Goal: Information Seeking & Learning: Learn about a topic

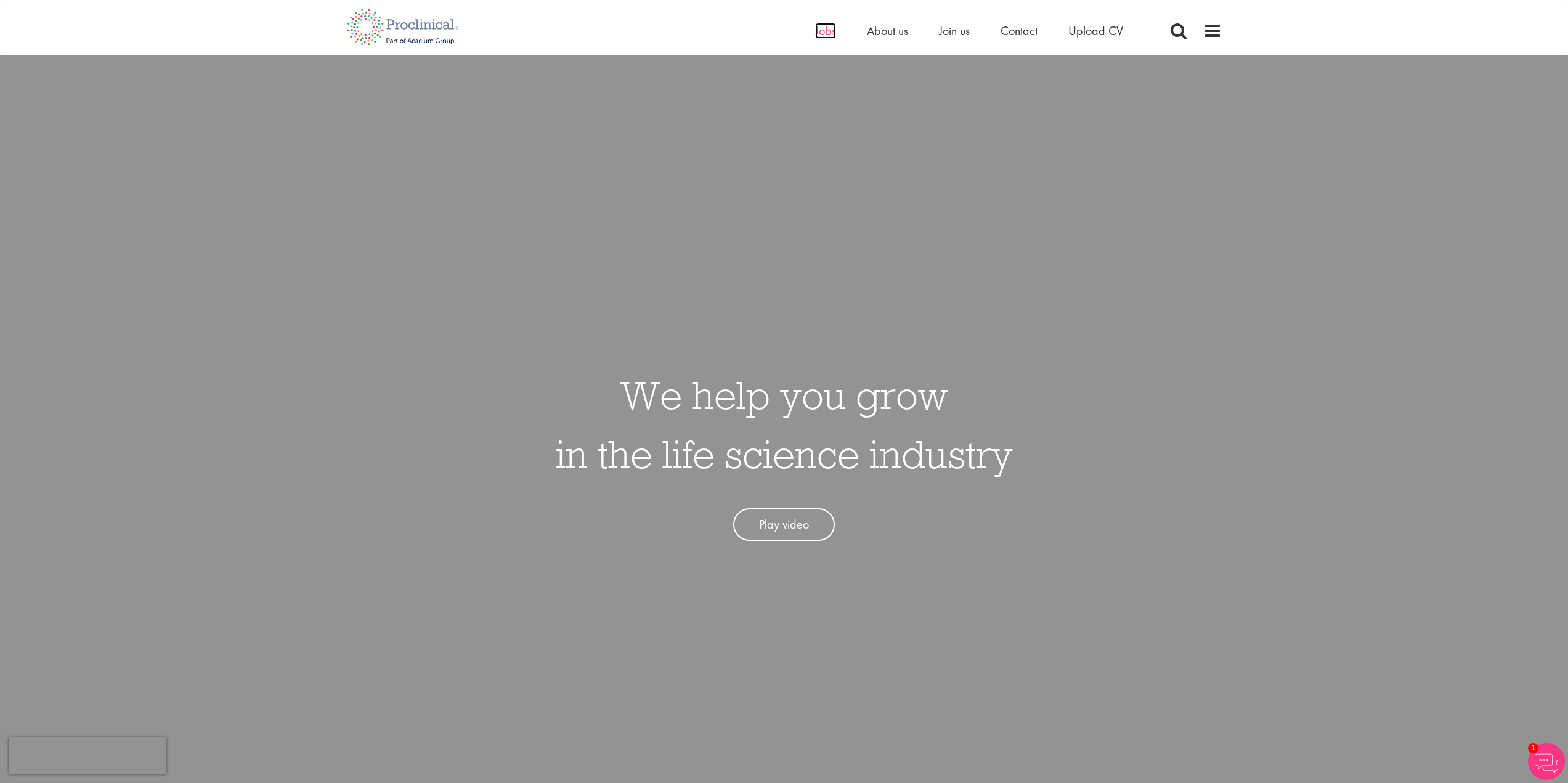
click at [819, 34] on span "Jobs" at bounding box center [825, 31] width 21 height 16
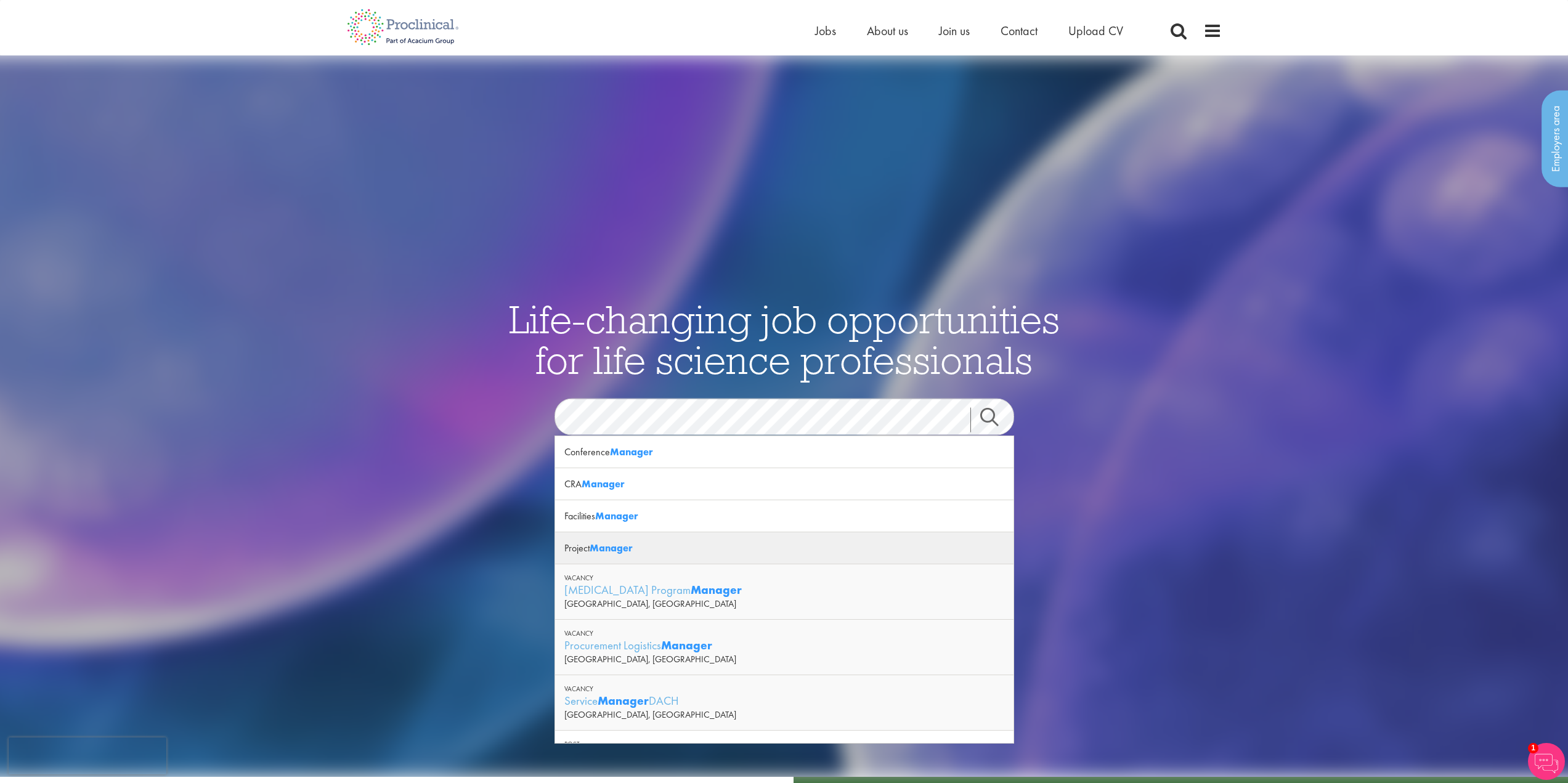
click at [611, 549] on strong "Manager" at bounding box center [611, 548] width 43 height 13
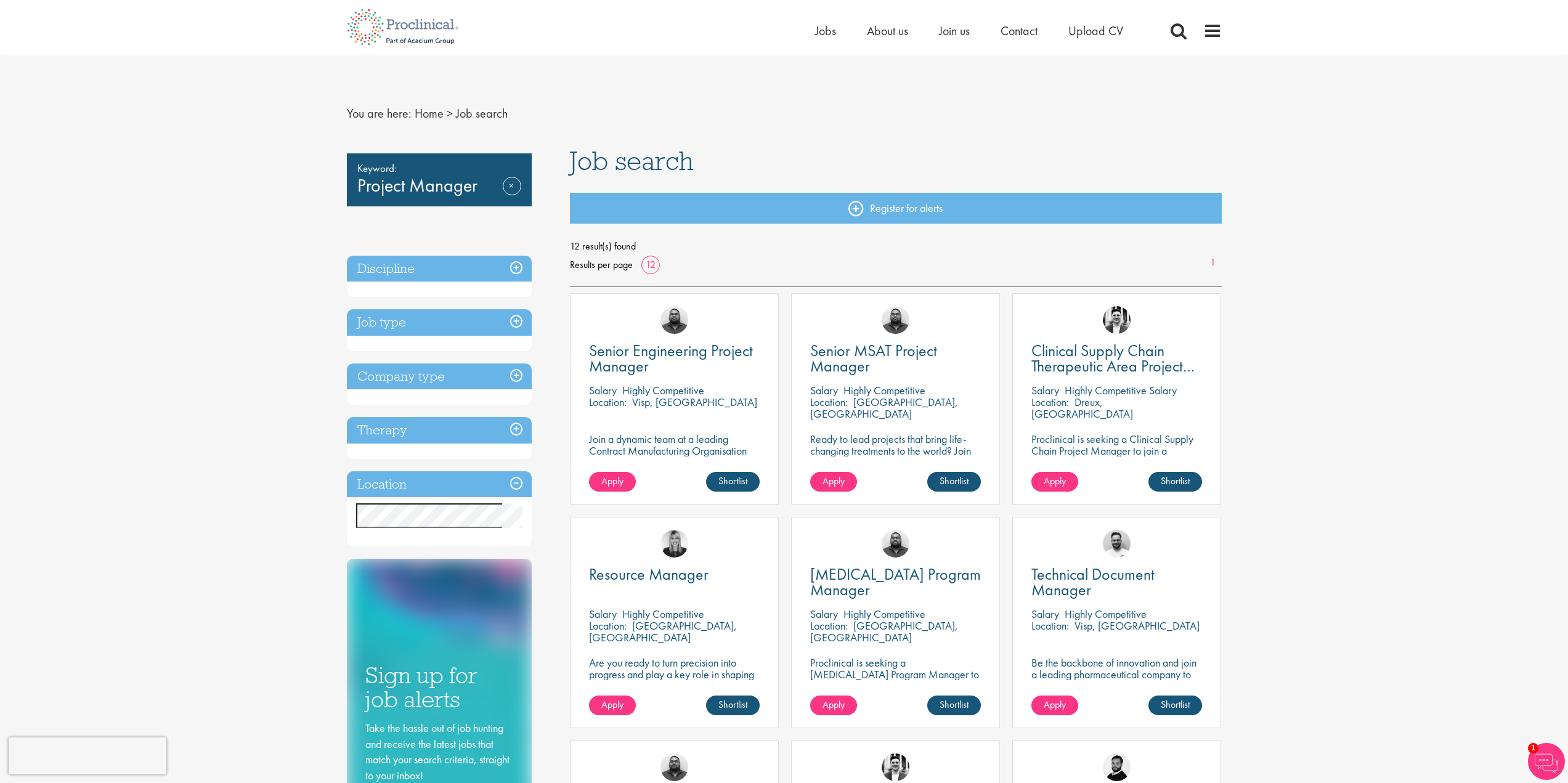
click at [468, 268] on h3 "Discipline" at bounding box center [440, 269] width 185 height 26
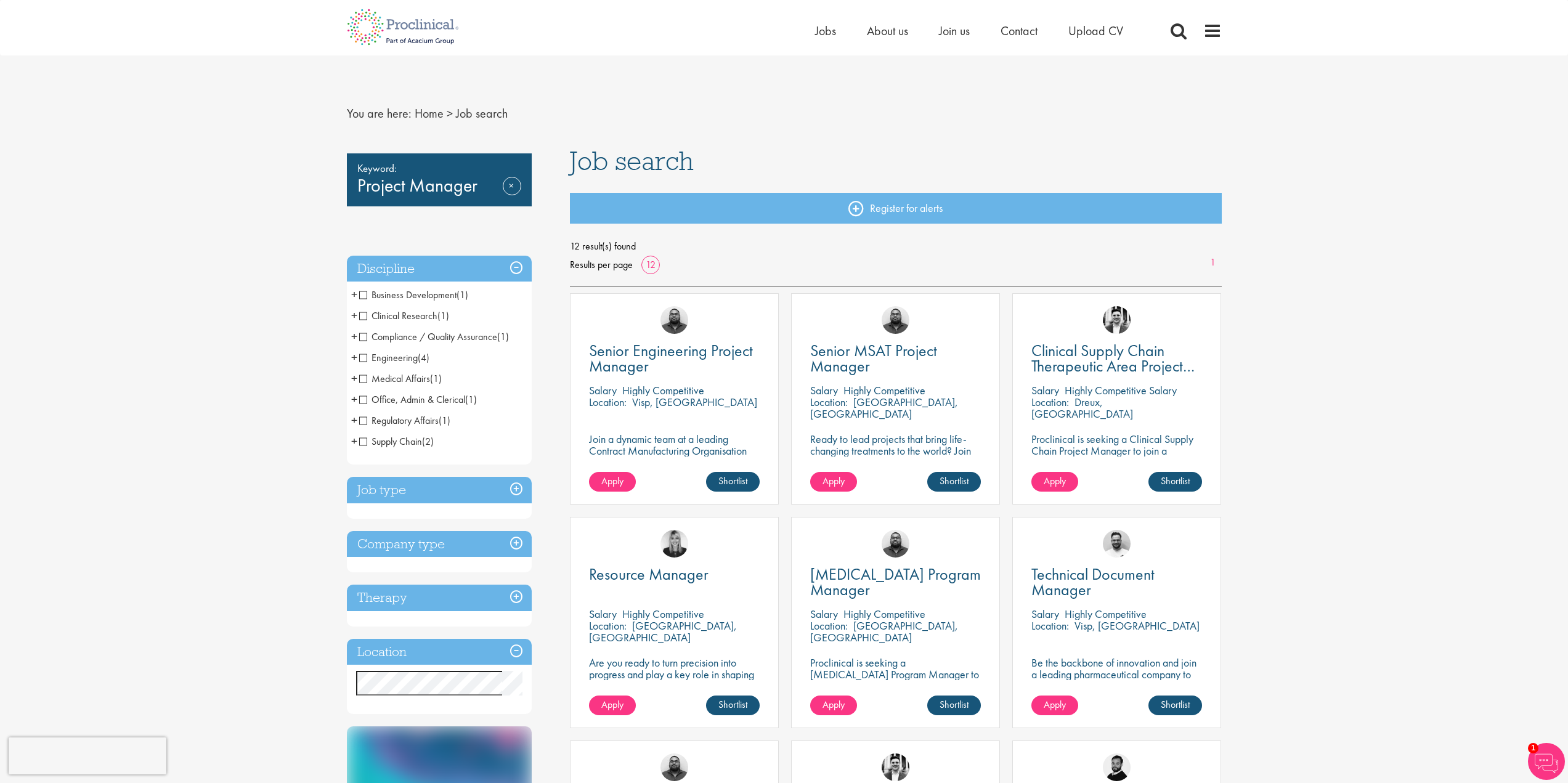
click at [364, 300] on span "Business Development" at bounding box center [408, 295] width 97 height 13
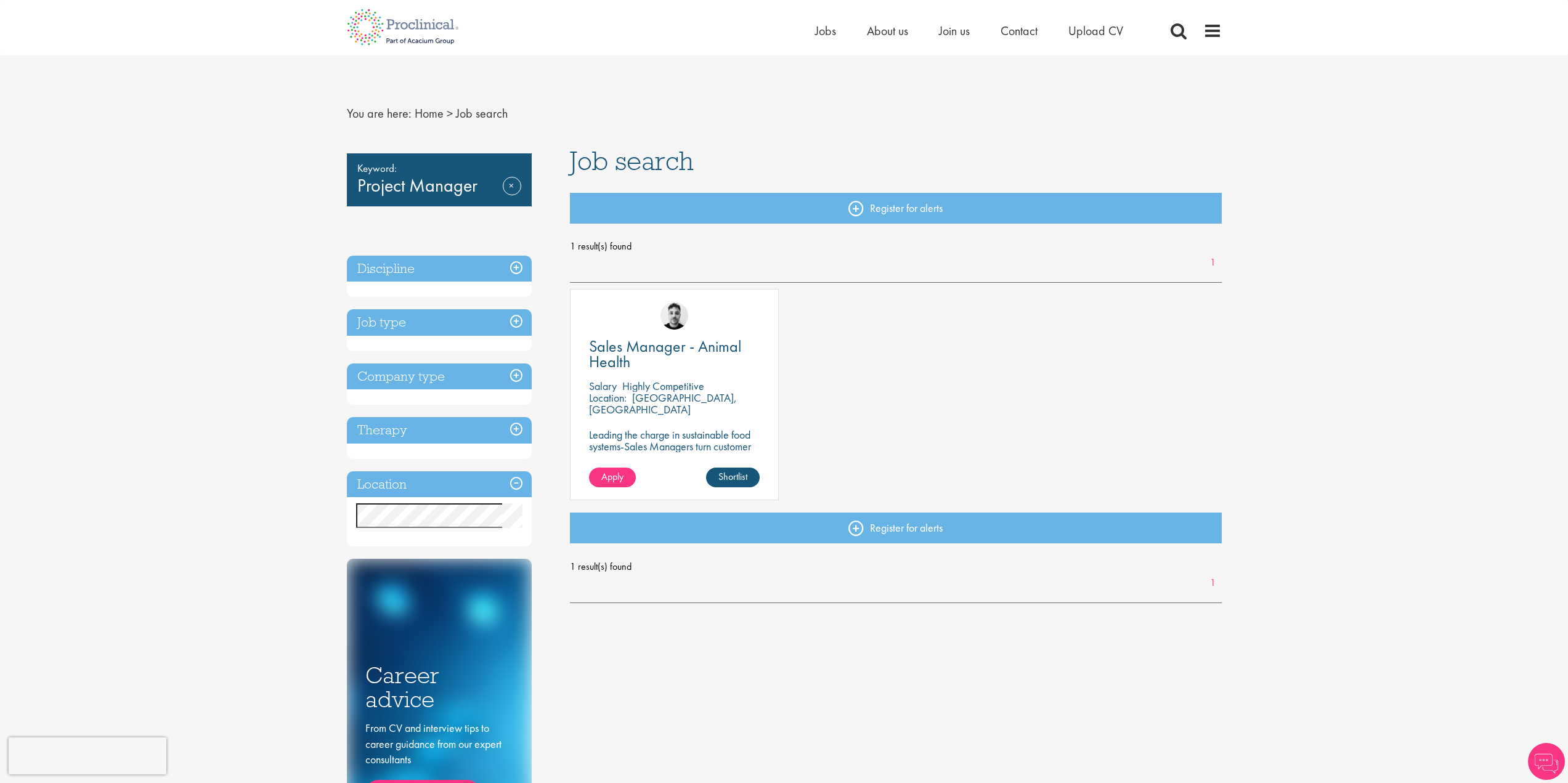
click at [496, 271] on h3 "Discipline" at bounding box center [440, 269] width 185 height 26
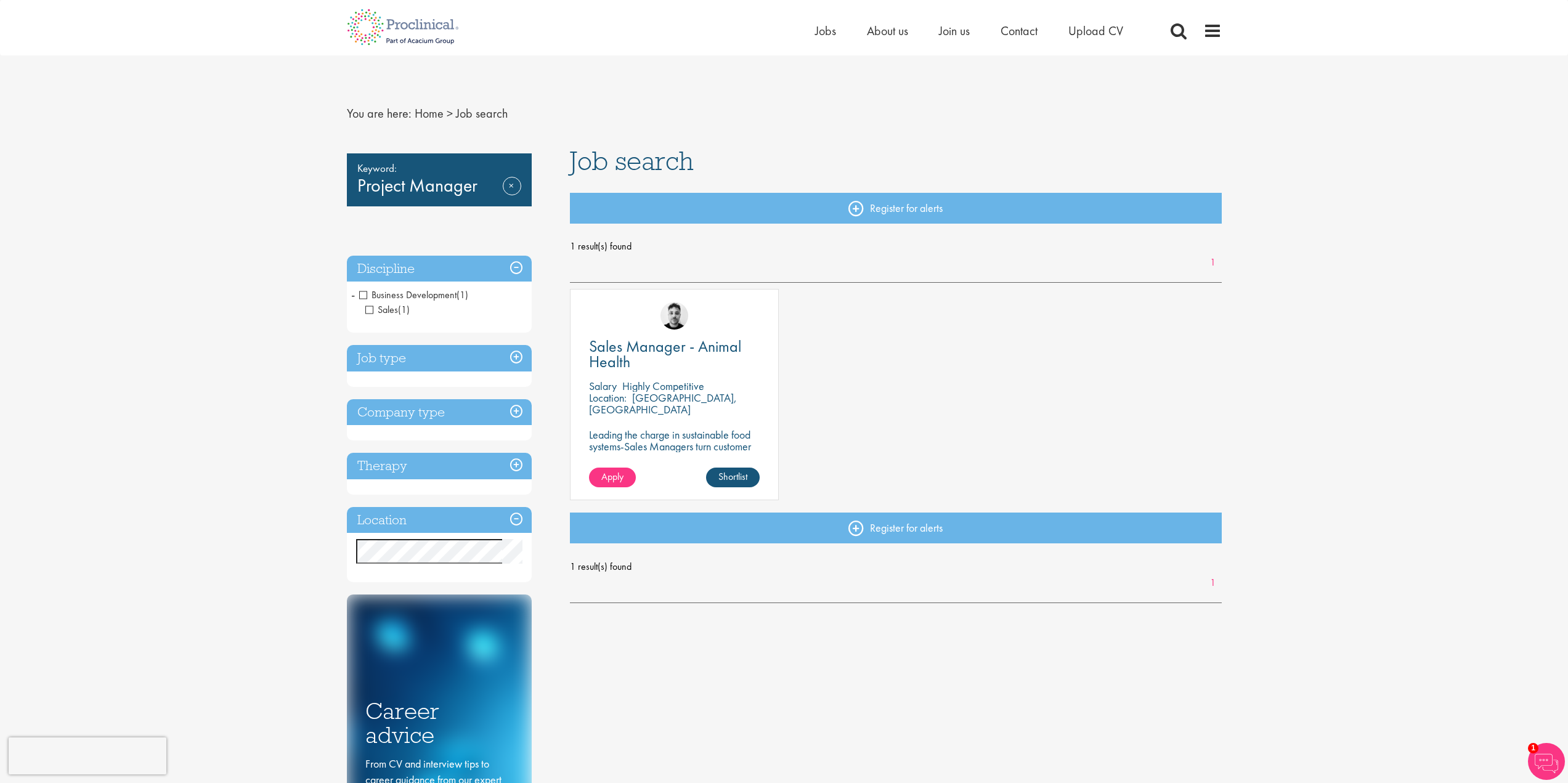
click at [362, 292] on span "Business Development" at bounding box center [408, 295] width 97 height 13
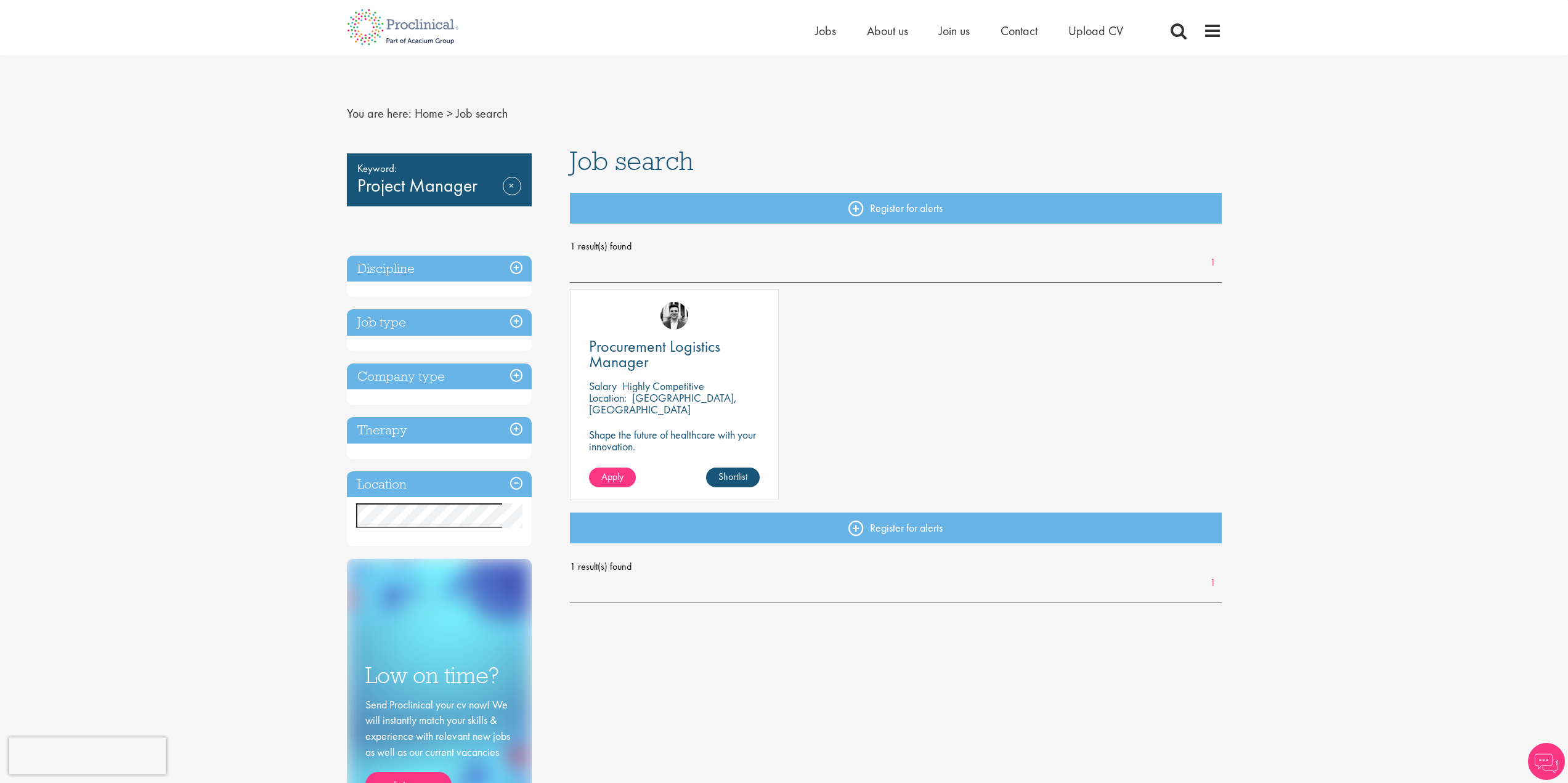
click at [450, 432] on h3 "Therapy" at bounding box center [440, 430] width 185 height 26
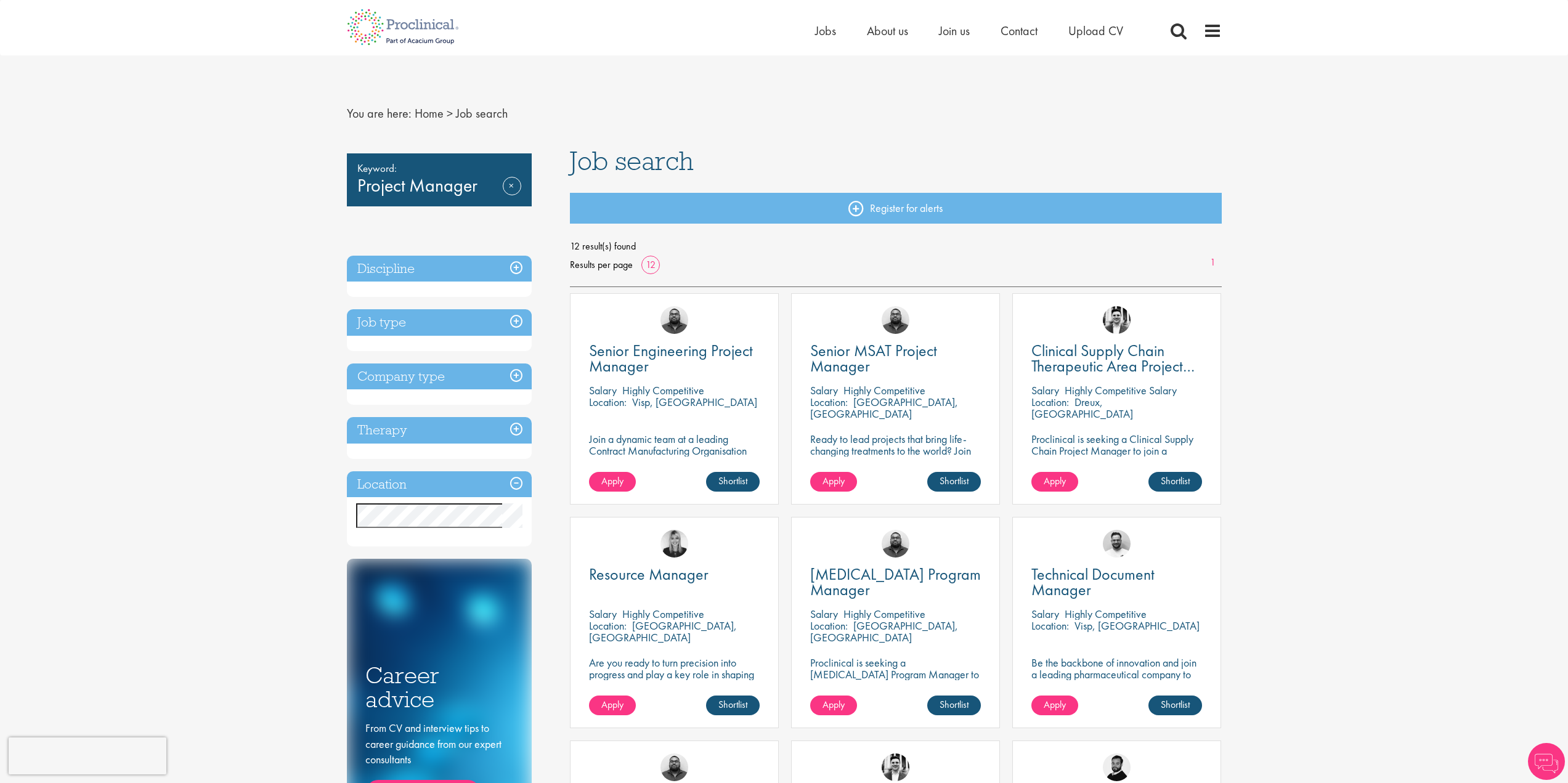
click at [456, 434] on h3 "Therapy" at bounding box center [440, 430] width 185 height 26
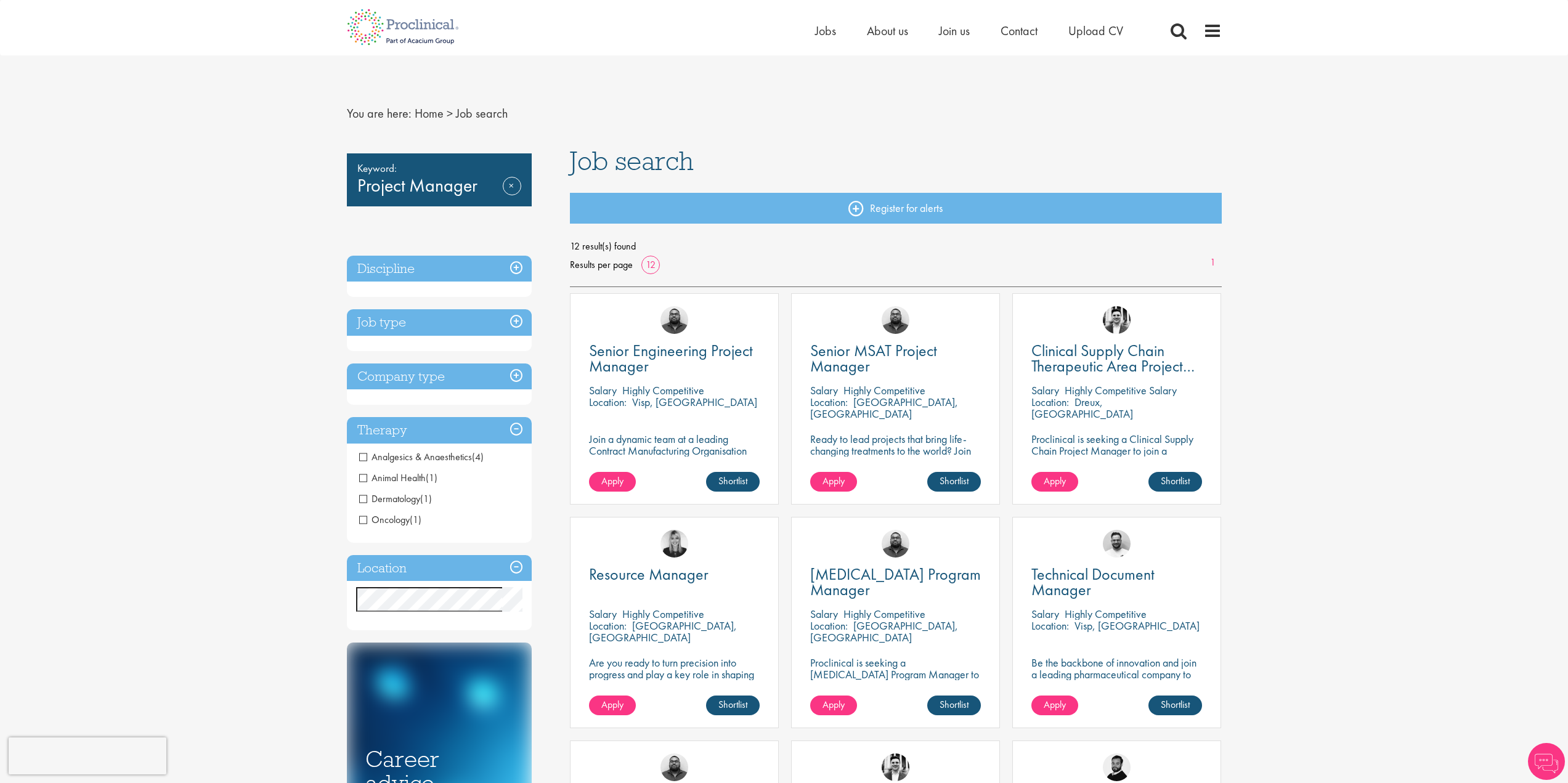
click at [396, 525] on span "Oncology" at bounding box center [385, 520] width 51 height 13
click at [366, 516] on span "Oncology" at bounding box center [385, 520] width 51 height 13
